Goal: Information Seeking & Learning: Learn about a topic

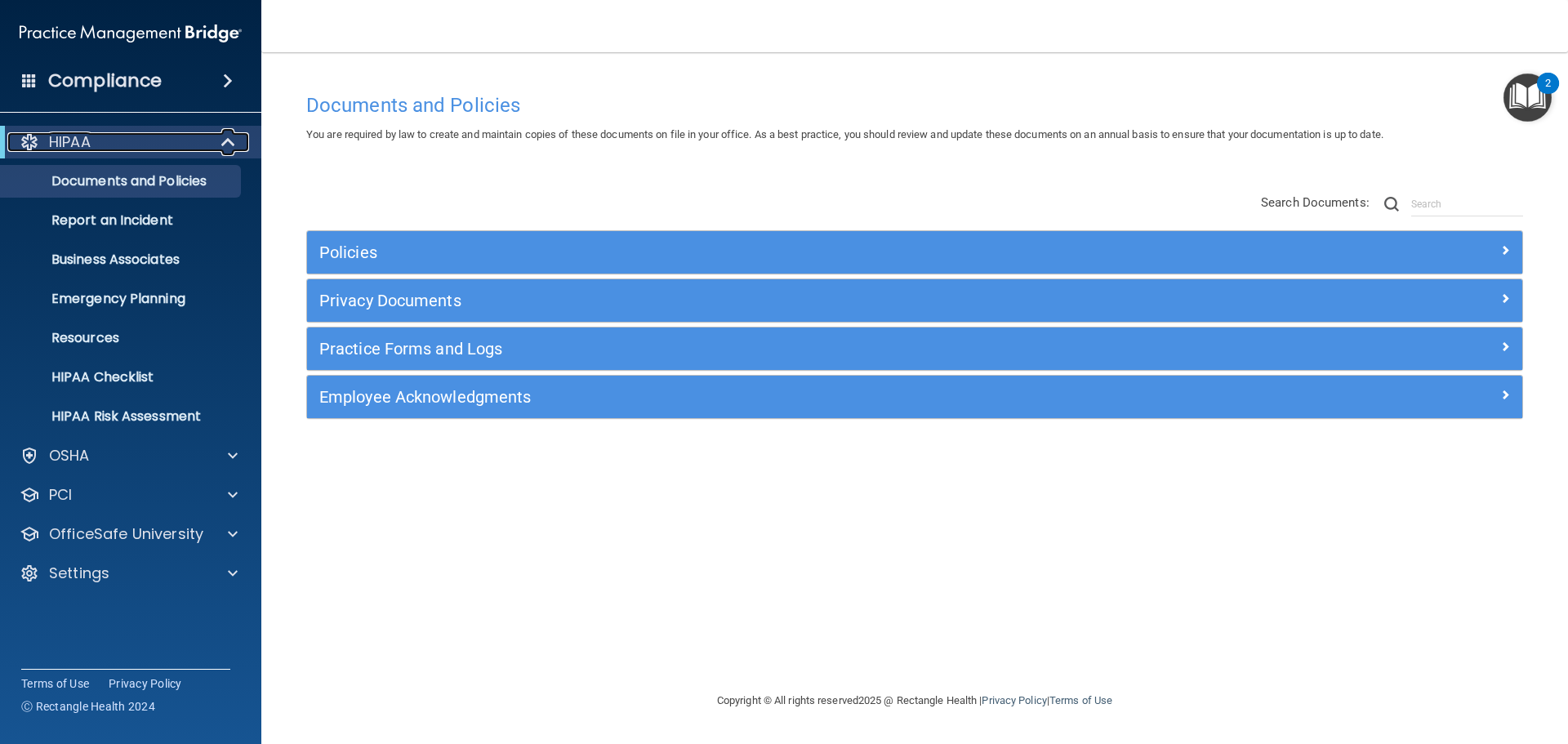
click at [131, 135] on div "HIPAA" at bounding box center [108, 141] width 202 height 20
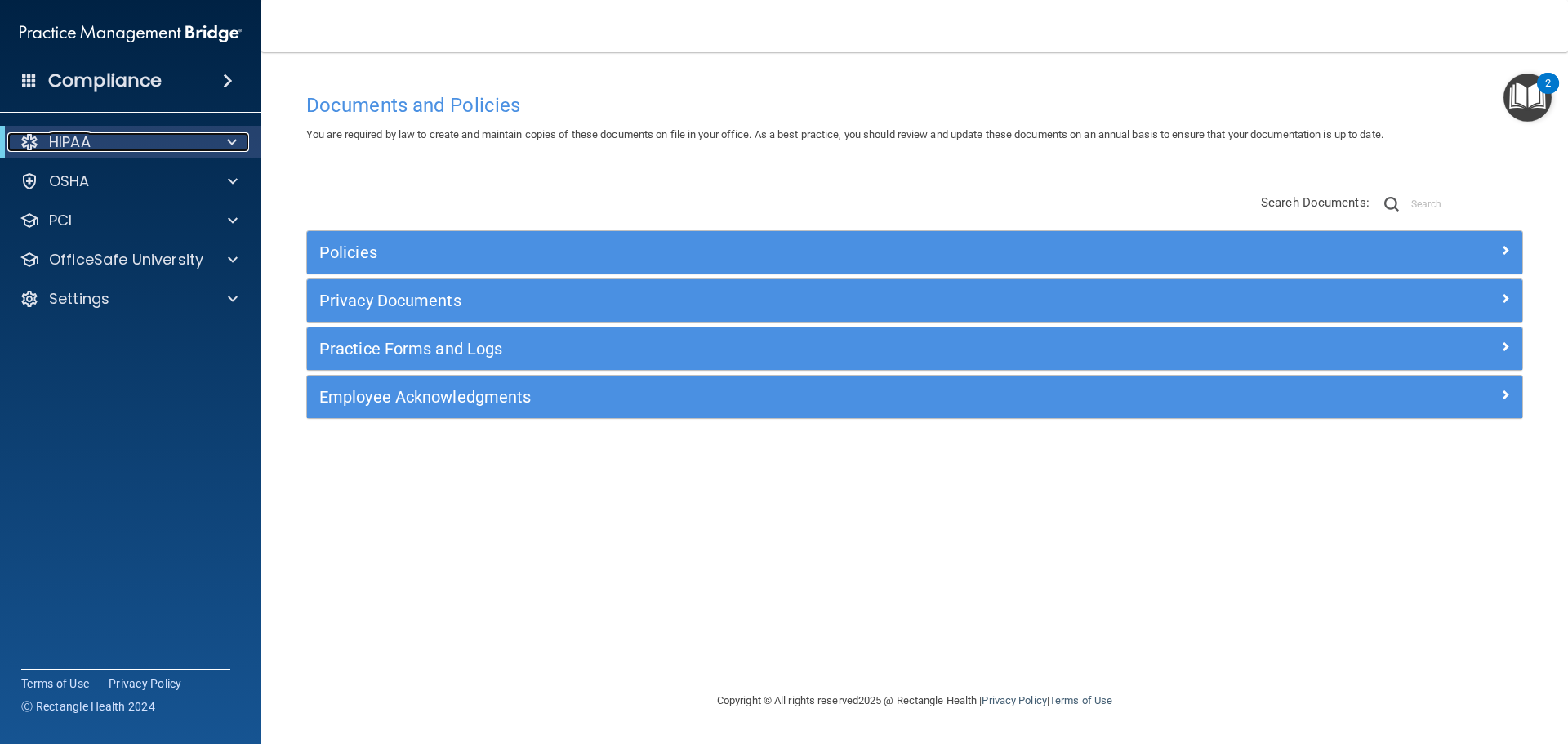
click at [133, 142] on div "HIPAA" at bounding box center [108, 141] width 202 height 20
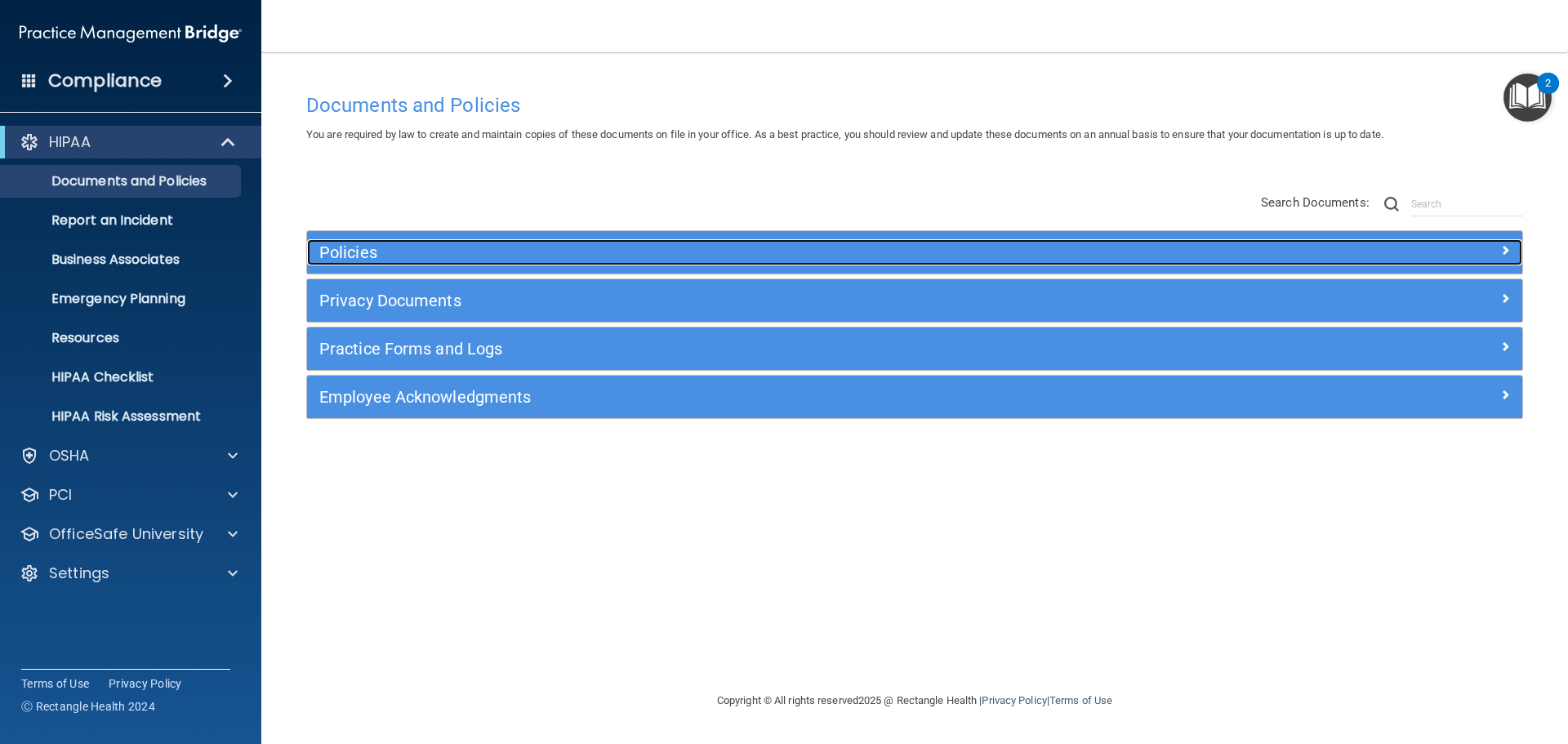
click at [351, 244] on h5 "Policies" at bounding box center [763, 252] width 887 height 18
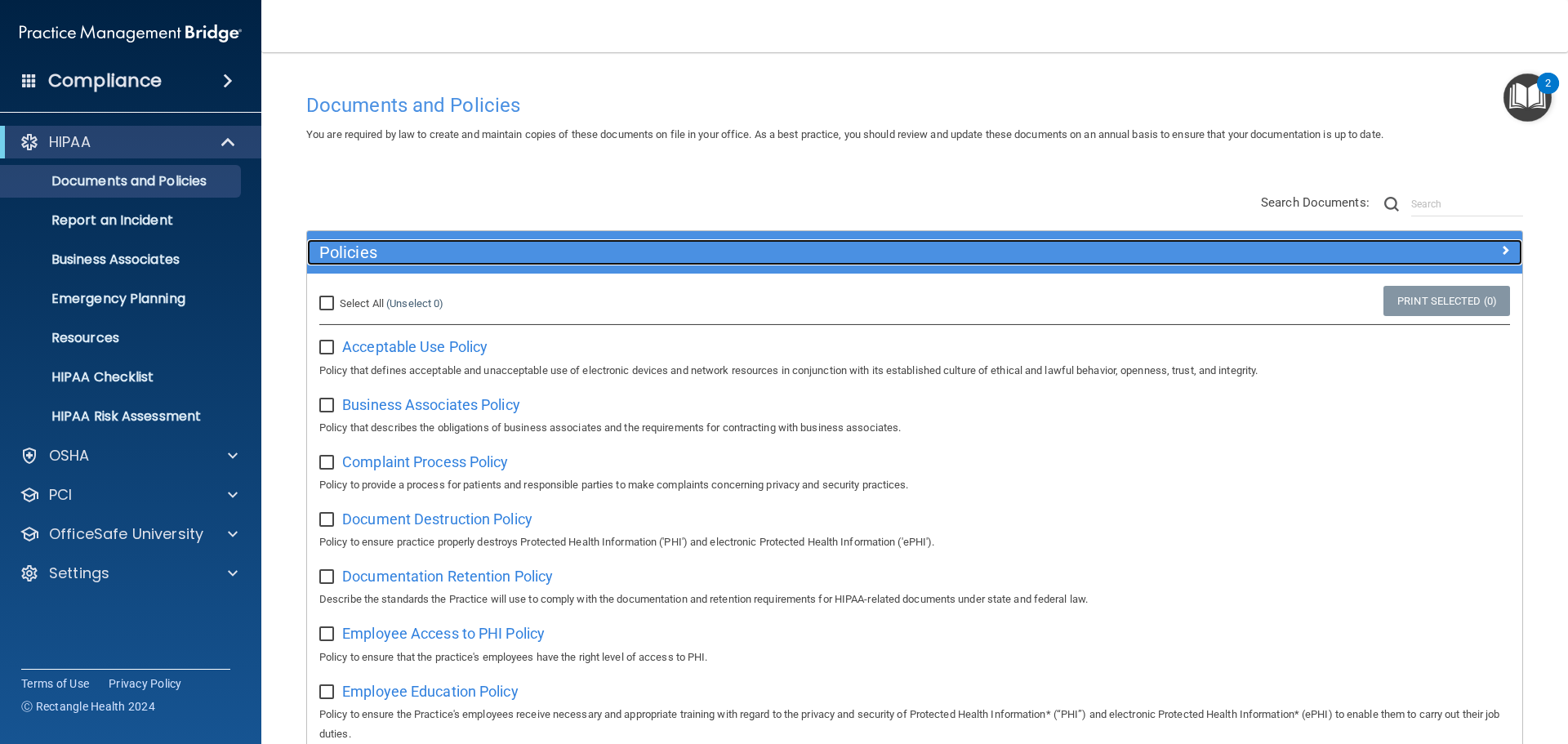
scroll to position [163, 0]
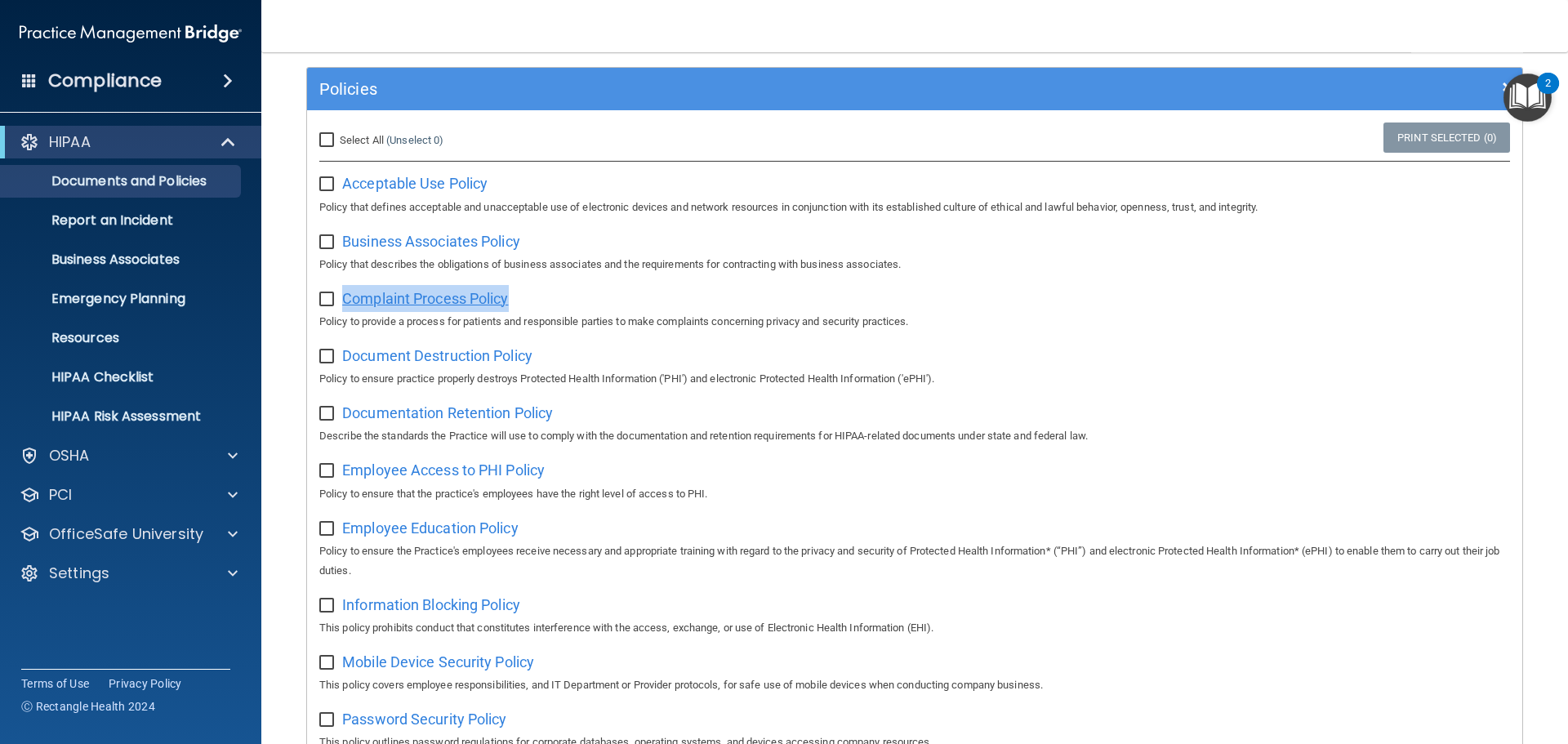
drag, startPoint x: 535, startPoint y: 303, endPoint x: 346, endPoint y: 303, distance: 189.0
click at [346, 303] on div "Complaint Process Policy Policy to provide a process for patients and responsib…" at bounding box center [914, 307] width 1190 height 46
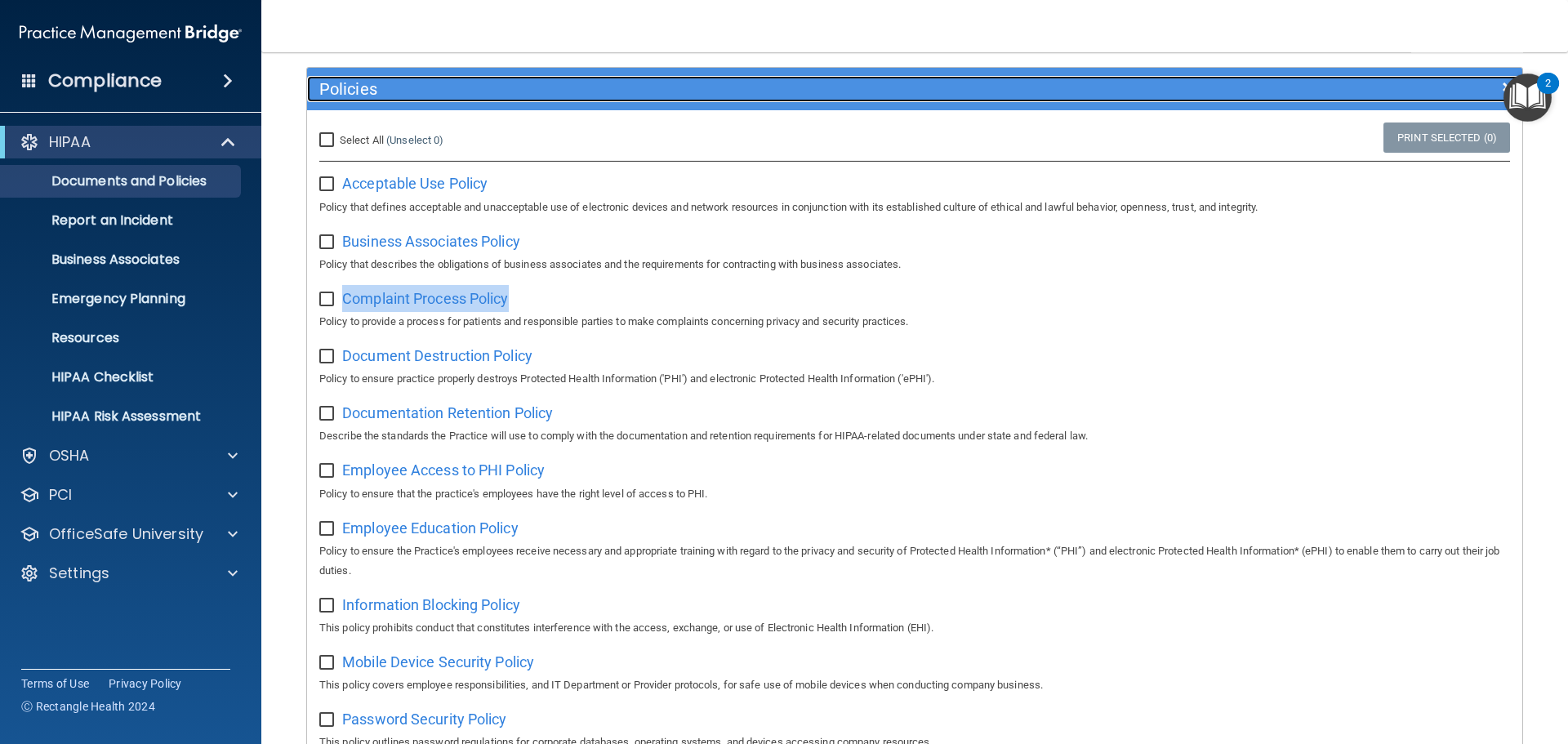
click at [370, 89] on h5 "Policies" at bounding box center [763, 88] width 887 height 18
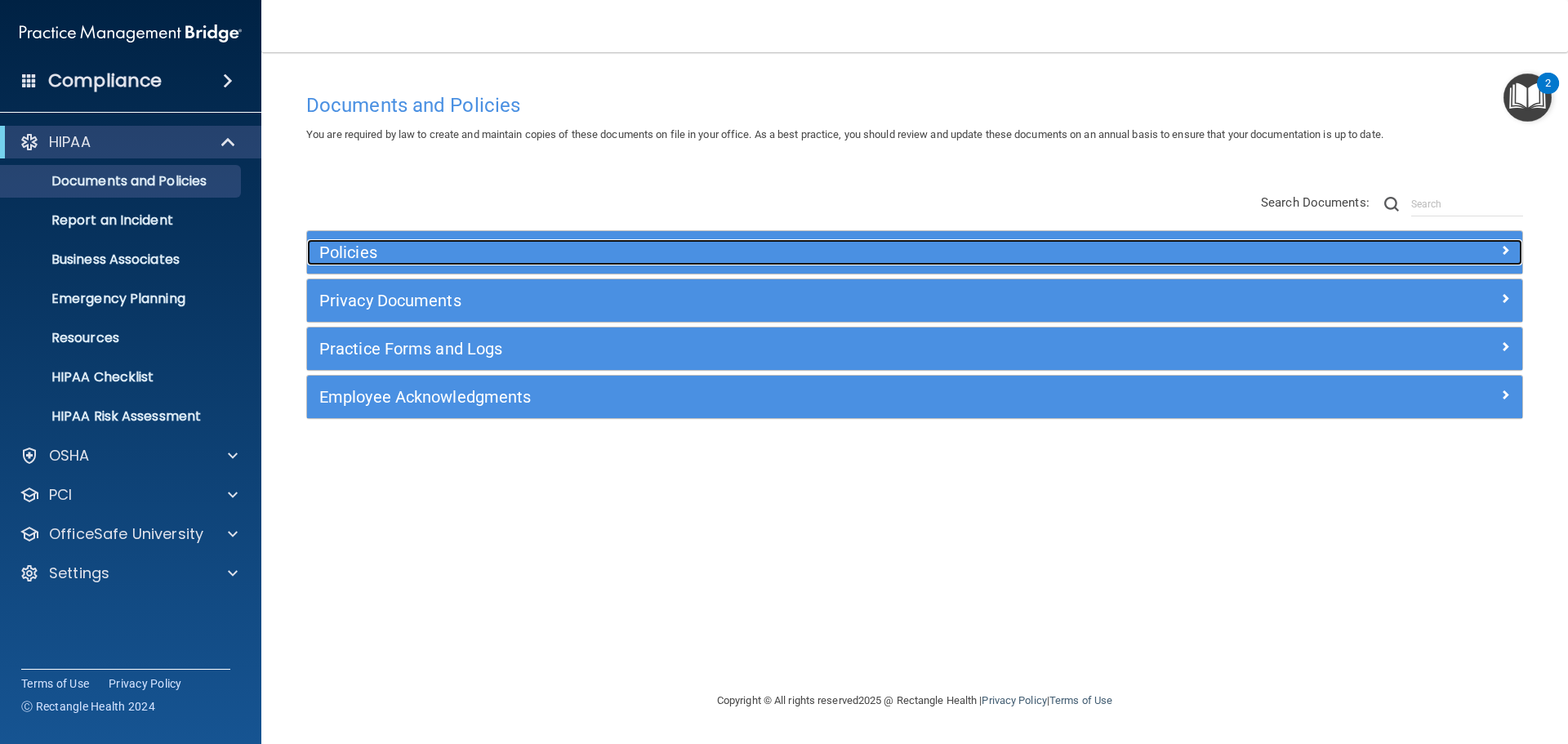
scroll to position [0, 0]
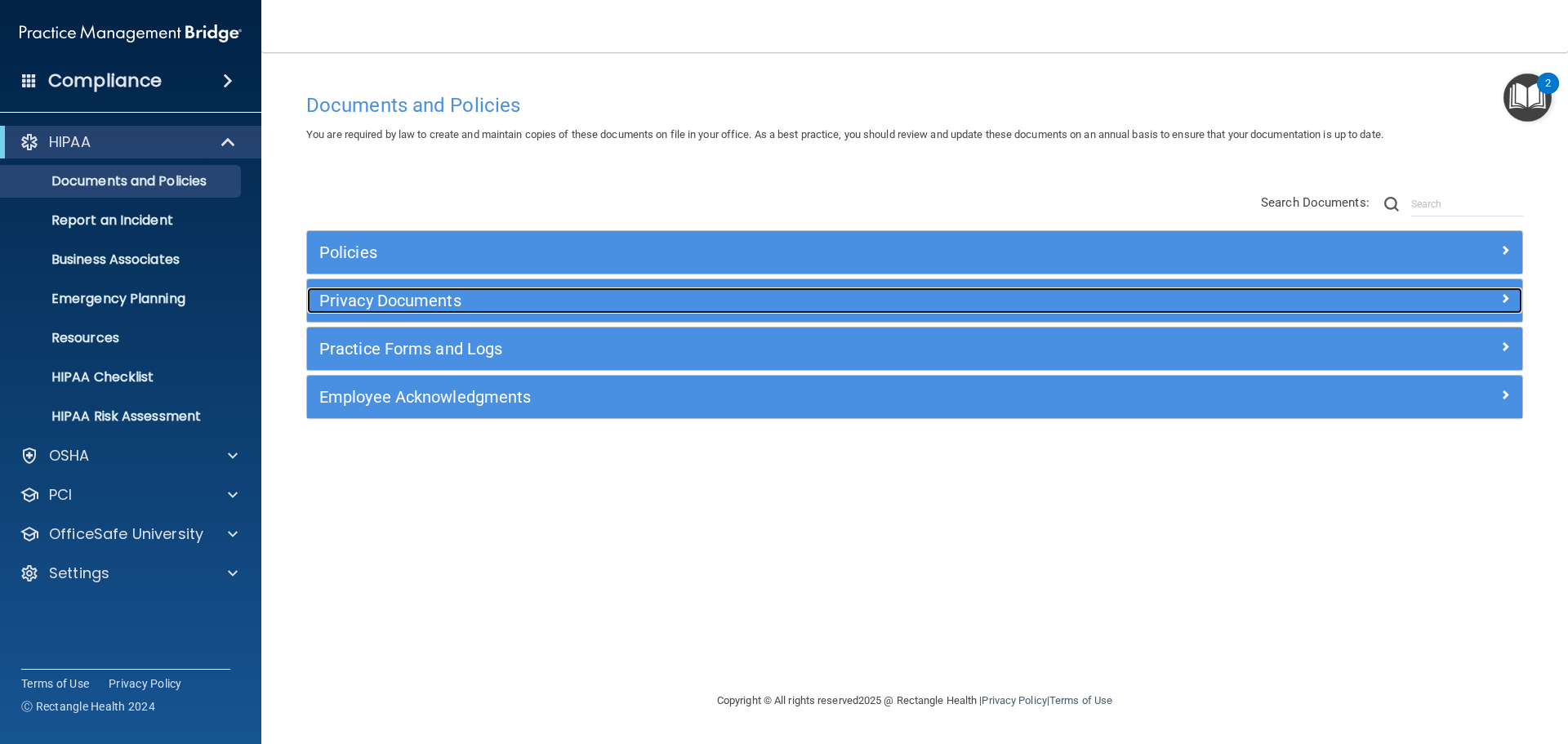
click at [420, 295] on h5 "Privacy Documents" at bounding box center [763, 300] width 887 height 18
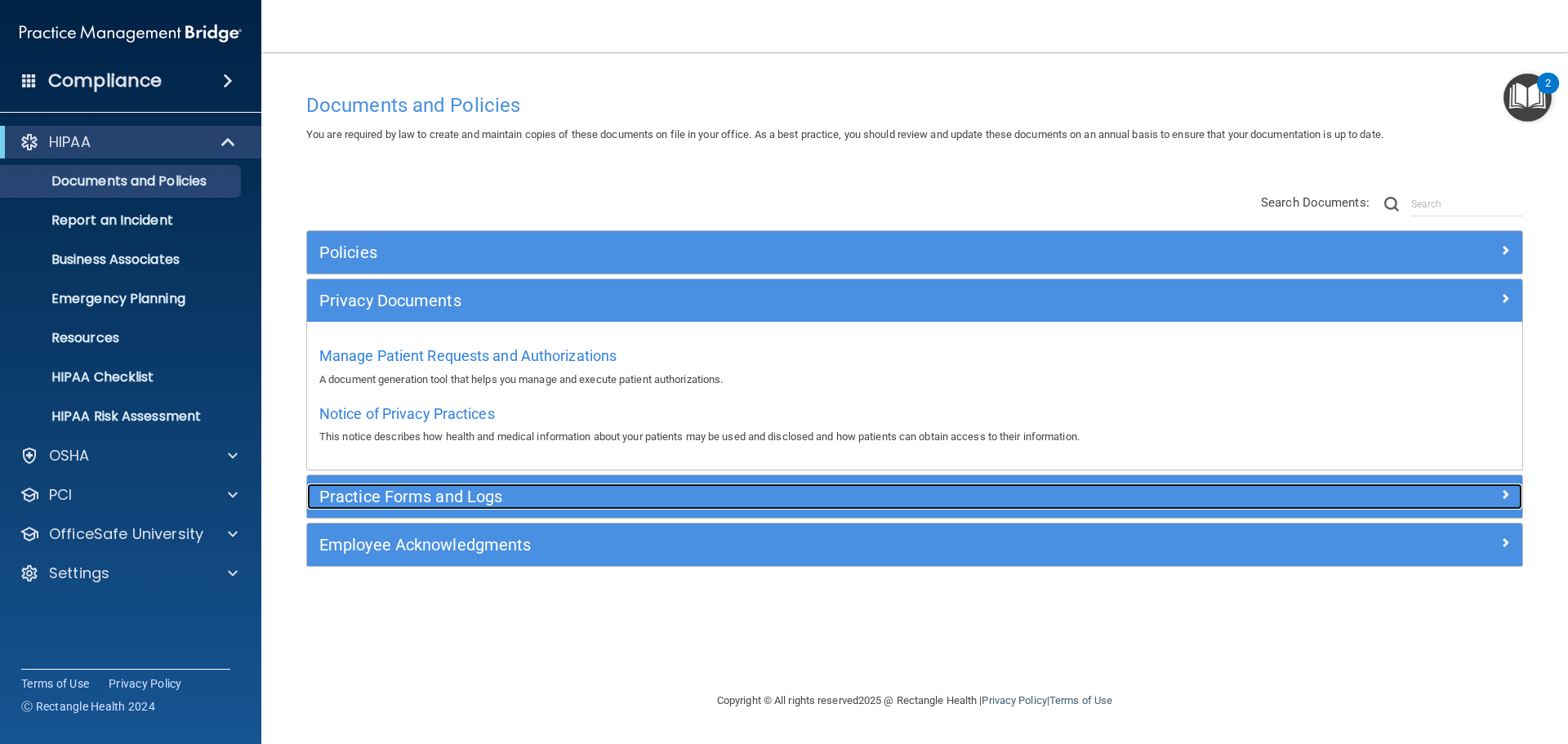
click at [443, 496] on h5 "Practice Forms and Logs" at bounding box center [763, 496] width 887 height 18
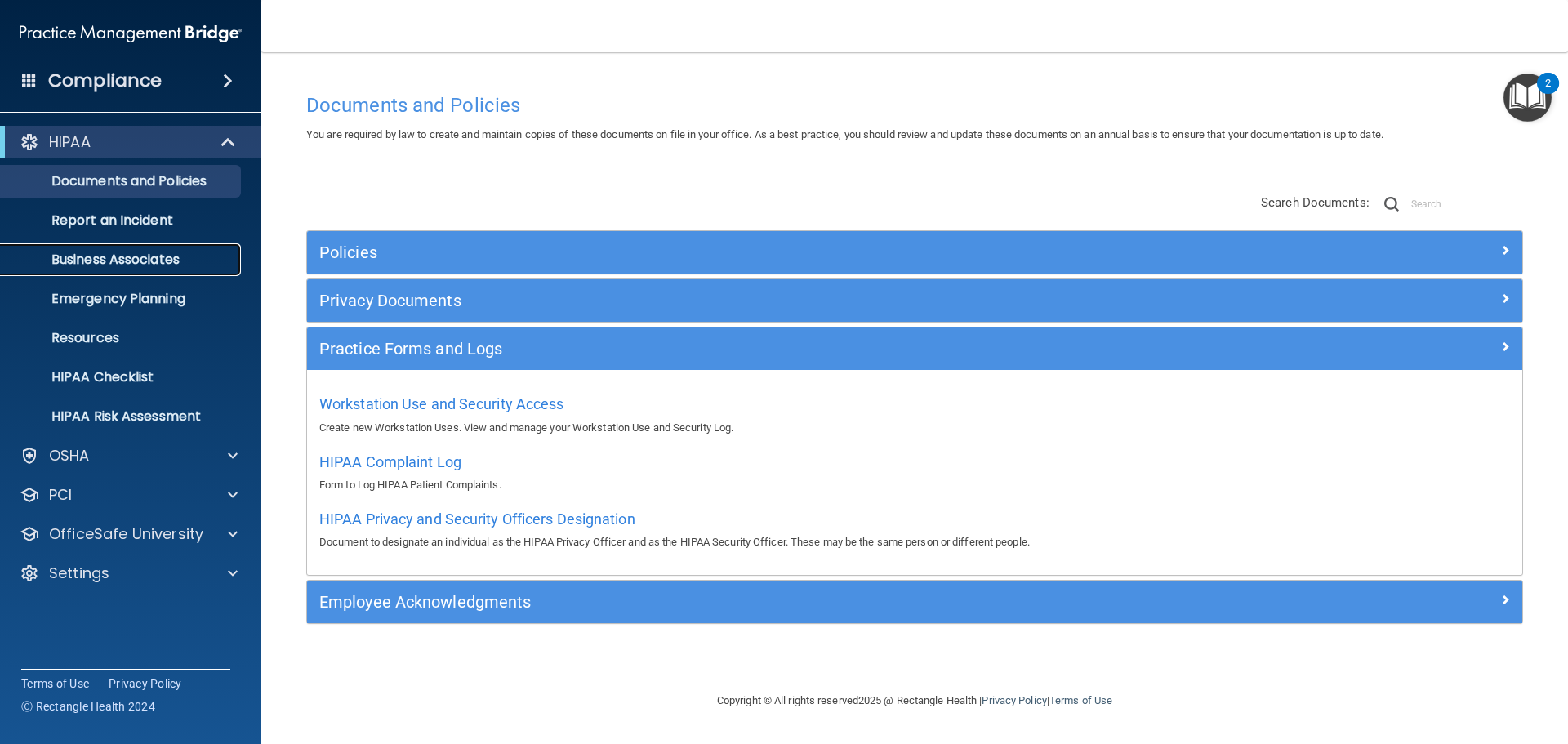
click at [168, 264] on p "Business Associates" at bounding box center [121, 259] width 223 height 16
